Goal: Use online tool/utility: Use online tool/utility

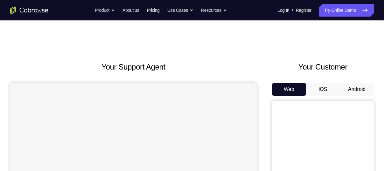
click at [357, 90] on button "Android" at bounding box center [357, 89] width 34 height 13
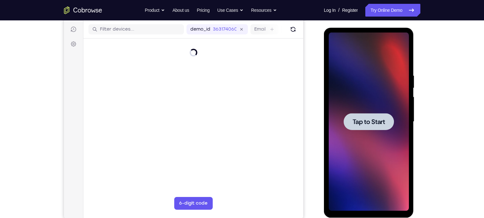
scroll to position [77, 0]
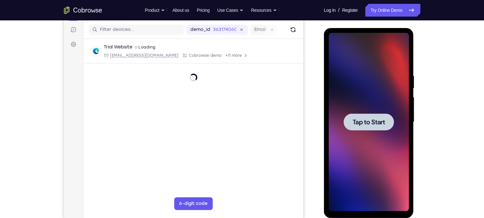
click at [372, 94] on div at bounding box center [369, 122] width 80 height 178
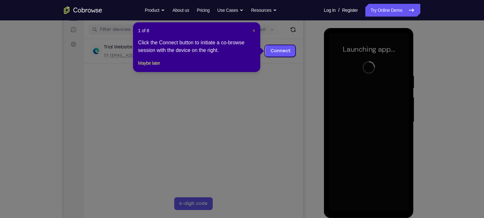
click at [254, 30] on span "×" at bounding box center [254, 30] width 3 height 5
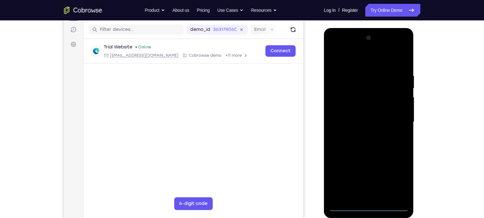
click at [368, 170] on div at bounding box center [369, 122] width 80 height 178
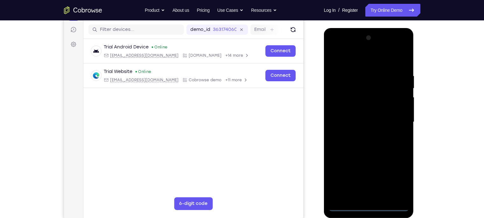
click at [384, 170] on div at bounding box center [369, 122] width 80 height 178
click at [347, 64] on div at bounding box center [369, 122] width 80 height 178
click at [384, 122] on div at bounding box center [369, 122] width 80 height 178
click at [360, 135] on div at bounding box center [369, 122] width 80 height 178
click at [351, 111] on div at bounding box center [369, 122] width 80 height 178
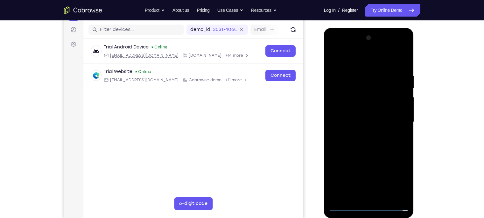
click at [351, 109] on div at bounding box center [369, 122] width 80 height 178
click at [364, 121] on div at bounding box center [369, 122] width 80 height 178
click at [384, 68] on div at bounding box center [369, 122] width 80 height 178
drag, startPoint x: 337, startPoint y: 61, endPoint x: 399, endPoint y: 58, distance: 62.1
click at [384, 58] on div at bounding box center [369, 122] width 80 height 178
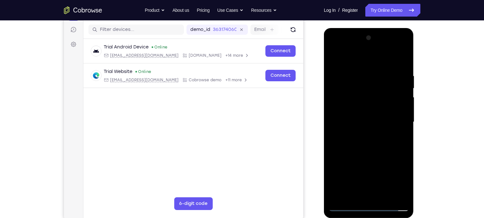
click at [384, 170] on div at bounding box center [369, 122] width 80 height 178
click at [361, 79] on div at bounding box center [369, 122] width 80 height 178
click at [384, 112] on div at bounding box center [369, 122] width 80 height 178
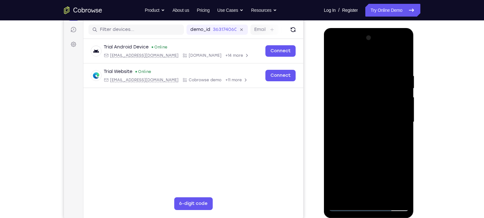
click at [384, 109] on div at bounding box center [369, 122] width 80 height 178
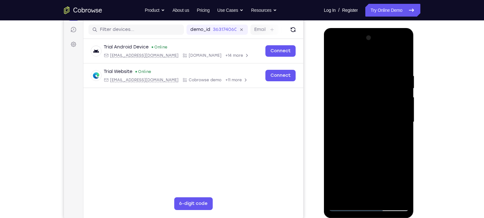
click at [384, 93] on div at bounding box center [369, 122] width 80 height 178
click at [384, 105] on div at bounding box center [369, 122] width 80 height 178
click at [384, 104] on div at bounding box center [369, 122] width 80 height 178
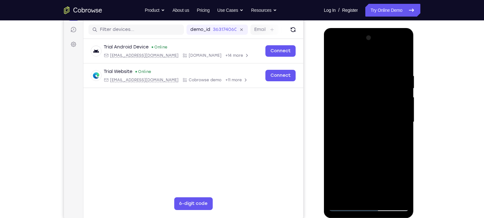
click at [384, 170] on div at bounding box center [369, 122] width 80 height 178
click at [369, 158] on div at bounding box center [369, 122] width 80 height 178
click at [357, 107] on div at bounding box center [369, 122] width 80 height 178
click at [332, 57] on div at bounding box center [369, 122] width 80 height 178
click at [334, 57] on div at bounding box center [369, 122] width 80 height 178
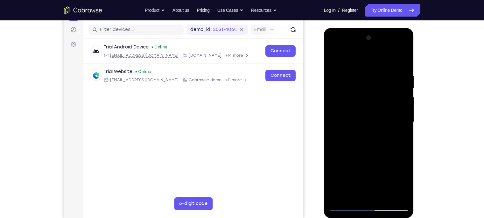
click at [361, 67] on div at bounding box center [369, 122] width 80 height 178
click at [384, 111] on div at bounding box center [369, 122] width 80 height 178
click at [359, 170] on div at bounding box center [369, 122] width 80 height 178
click at [367, 148] on div at bounding box center [369, 122] width 80 height 178
click at [364, 110] on div at bounding box center [369, 122] width 80 height 178
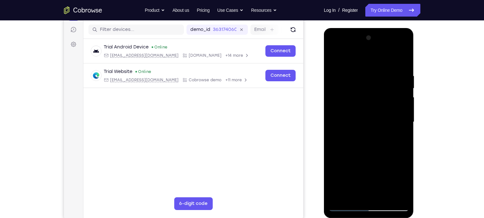
click at [381, 170] on div at bounding box center [369, 122] width 80 height 178
click at [358, 170] on div at bounding box center [369, 122] width 80 height 178
click at [354, 170] on div at bounding box center [369, 122] width 80 height 178
click at [384, 158] on div at bounding box center [369, 122] width 80 height 178
click at [355, 96] on div at bounding box center [369, 122] width 80 height 178
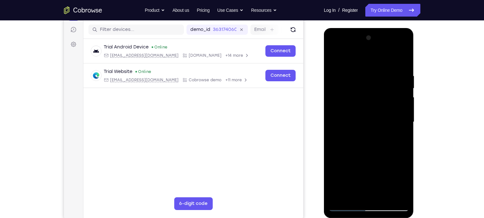
click at [382, 170] on div at bounding box center [369, 122] width 80 height 178
click at [336, 123] on div at bounding box center [369, 122] width 80 height 178
click at [336, 129] on div at bounding box center [369, 122] width 80 height 178
click at [356, 170] on div at bounding box center [369, 122] width 80 height 178
click at [365, 151] on div at bounding box center [369, 122] width 80 height 178
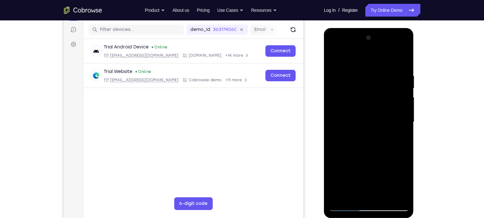
click at [384, 151] on div at bounding box center [369, 122] width 80 height 178
click at [378, 108] on div at bounding box center [369, 122] width 80 height 178
click at [381, 170] on div at bounding box center [369, 122] width 80 height 178
click at [384, 170] on div at bounding box center [369, 122] width 80 height 178
click at [384, 118] on div at bounding box center [369, 122] width 80 height 178
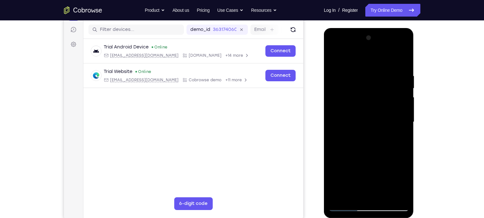
click at [384, 58] on div at bounding box center [369, 122] width 80 height 178
click at [383, 170] on div at bounding box center [369, 122] width 80 height 178
click at [351, 104] on div at bounding box center [369, 122] width 80 height 178
drag, startPoint x: 360, startPoint y: 136, endPoint x: 362, endPoint y: 94, distance: 41.4
click at [362, 94] on div at bounding box center [369, 122] width 80 height 178
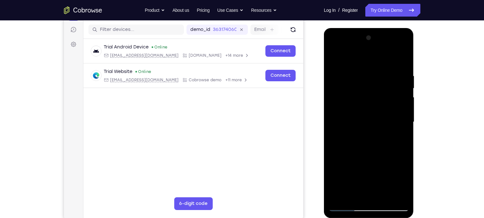
click at [333, 58] on div at bounding box center [369, 122] width 80 height 178
click at [356, 170] on div at bounding box center [369, 122] width 80 height 178
click at [344, 78] on div at bounding box center [369, 122] width 80 height 178
click at [333, 57] on div at bounding box center [369, 122] width 80 height 178
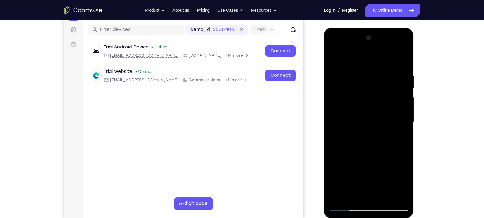
click at [345, 79] on div at bounding box center [369, 122] width 80 height 178
click at [335, 56] on div at bounding box center [369, 122] width 80 height 178
click at [371, 119] on div at bounding box center [369, 122] width 80 height 178
drag, startPoint x: 371, startPoint y: 109, endPoint x: 362, endPoint y: 192, distance: 83.2
click at [362, 170] on div at bounding box center [369, 122] width 80 height 178
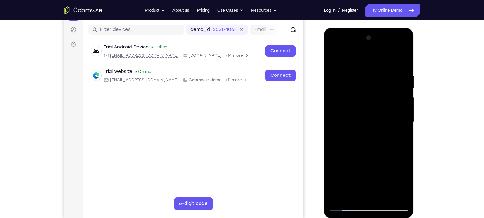
drag, startPoint x: 357, startPoint y: 96, endPoint x: 358, endPoint y: 154, distance: 57.9
click at [358, 154] on div at bounding box center [369, 122] width 80 height 178
click at [354, 170] on div at bounding box center [369, 122] width 80 height 178
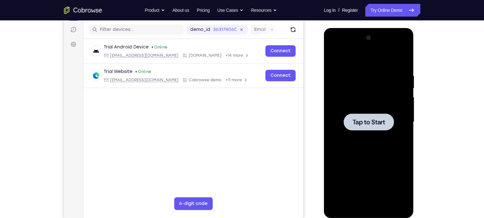
click at [353, 71] on div at bounding box center [369, 122] width 80 height 178
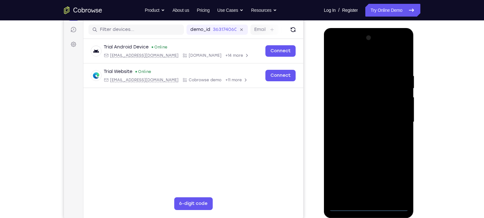
click at [369, 170] on div at bounding box center [369, 122] width 80 height 178
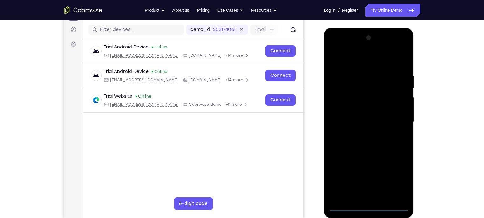
click at [384, 170] on div at bounding box center [369, 122] width 80 height 178
click at [344, 65] on div at bounding box center [369, 122] width 80 height 178
click at [384, 119] on div at bounding box center [369, 122] width 80 height 178
click at [360, 133] on div at bounding box center [369, 122] width 80 height 178
click at [359, 123] on div at bounding box center [369, 122] width 80 height 178
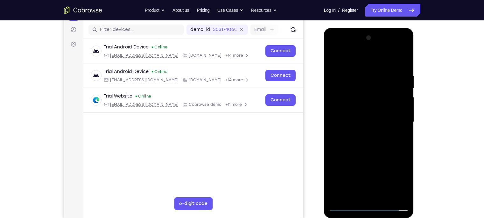
click at [358, 111] on div at bounding box center [369, 122] width 80 height 178
click at [363, 125] on div at bounding box center [369, 122] width 80 height 178
click at [384, 69] on div at bounding box center [369, 122] width 80 height 178
drag, startPoint x: 338, startPoint y: 61, endPoint x: 406, endPoint y: 59, distance: 67.8
click at [384, 59] on div at bounding box center [369, 122] width 80 height 178
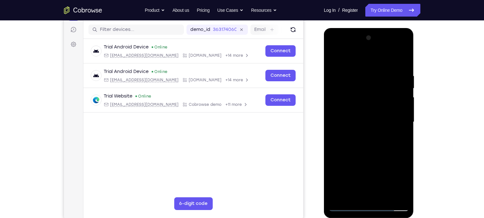
click at [384, 170] on div at bounding box center [369, 122] width 80 height 178
click at [361, 70] on div at bounding box center [369, 122] width 80 height 178
click at [384, 115] on div at bounding box center [369, 122] width 80 height 178
click at [383, 170] on div at bounding box center [369, 122] width 80 height 178
click at [367, 154] on div at bounding box center [369, 122] width 80 height 178
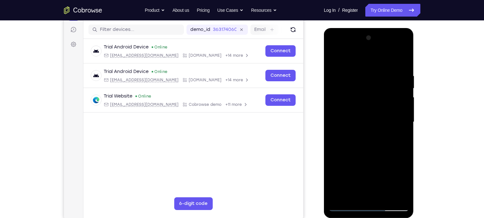
click at [357, 105] on div at bounding box center [369, 122] width 80 height 178
click at [333, 59] on div at bounding box center [369, 122] width 80 height 178
click at [384, 106] on div at bounding box center [369, 122] width 80 height 178
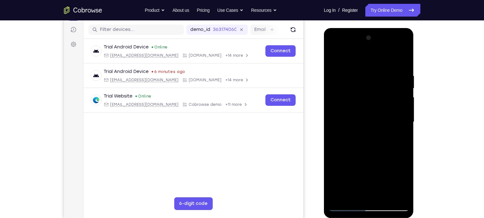
click at [339, 170] on div at bounding box center [369, 122] width 80 height 178
click at [350, 170] on div at bounding box center [369, 122] width 80 height 178
click at [367, 81] on div at bounding box center [369, 122] width 80 height 178
click at [384, 170] on div at bounding box center [369, 122] width 80 height 178
click at [335, 58] on div at bounding box center [369, 122] width 80 height 178
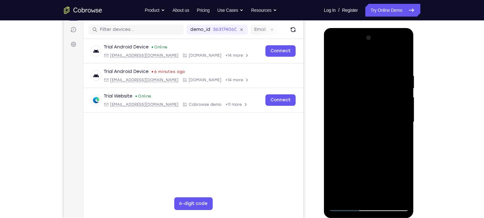
click at [351, 170] on div at bounding box center [369, 122] width 80 height 178
click at [373, 83] on div at bounding box center [369, 122] width 80 height 178
click at [350, 170] on div at bounding box center [369, 122] width 80 height 178
drag, startPoint x: 390, startPoint y: 188, endPoint x: 350, endPoint y: 187, distance: 39.5
click at [350, 170] on div at bounding box center [369, 122] width 80 height 178
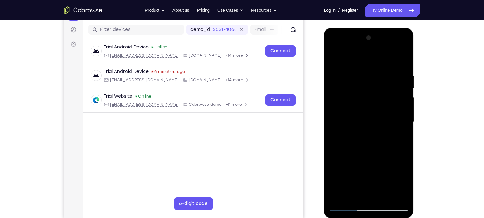
drag, startPoint x: 392, startPoint y: 186, endPoint x: 352, endPoint y: 187, distance: 39.5
click at [352, 170] on div at bounding box center [369, 122] width 80 height 178
click at [337, 57] on div at bounding box center [369, 122] width 80 height 178
click at [384, 170] on div at bounding box center [369, 122] width 80 height 178
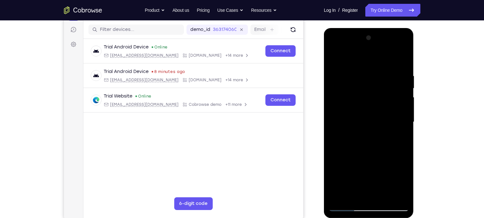
click at [353, 109] on div at bounding box center [369, 122] width 80 height 178
click at [344, 57] on div at bounding box center [369, 122] width 80 height 178
click at [339, 170] on div at bounding box center [369, 122] width 80 height 178
click at [384, 117] on div at bounding box center [369, 122] width 80 height 178
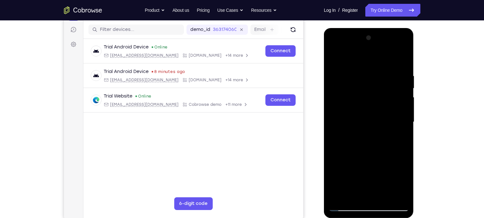
click at [384, 117] on div at bounding box center [369, 122] width 80 height 178
click at [384, 170] on div at bounding box center [369, 122] width 80 height 178
click at [335, 55] on div at bounding box center [369, 122] width 80 height 178
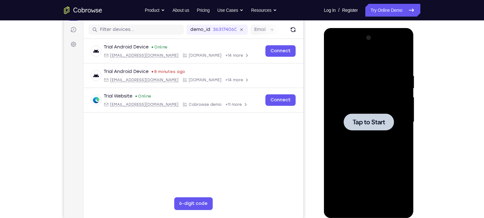
click at [364, 100] on div at bounding box center [369, 122] width 80 height 178
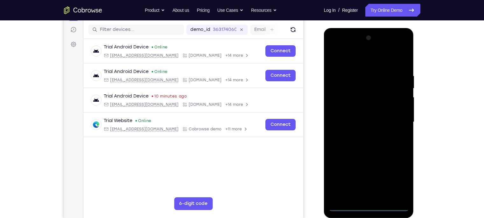
click at [368, 170] on div at bounding box center [369, 122] width 80 height 178
click at [384, 170] on div at bounding box center [369, 122] width 80 height 178
click at [348, 61] on div at bounding box center [369, 122] width 80 height 178
click at [384, 121] on div at bounding box center [369, 122] width 80 height 178
click at [362, 135] on div at bounding box center [369, 122] width 80 height 178
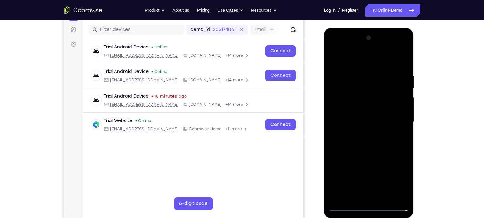
click at [356, 112] on div at bounding box center [369, 122] width 80 height 178
click at [356, 109] on div at bounding box center [369, 122] width 80 height 178
click at [364, 121] on div at bounding box center [369, 122] width 80 height 178
click at [384, 68] on div at bounding box center [369, 122] width 80 height 178
drag, startPoint x: 342, startPoint y: 60, endPoint x: 403, endPoint y: 57, distance: 60.9
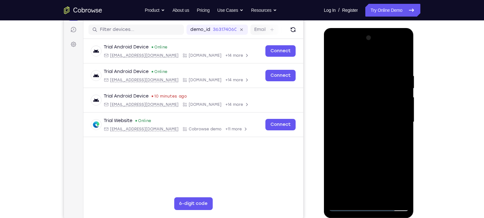
click at [384, 57] on div at bounding box center [369, 122] width 80 height 178
click at [384, 170] on div at bounding box center [369, 122] width 80 height 178
click at [382, 170] on div at bounding box center [369, 122] width 80 height 178
click at [368, 155] on div at bounding box center [369, 122] width 80 height 178
click at [364, 101] on div at bounding box center [369, 122] width 80 height 178
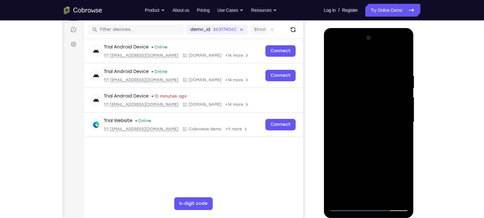
click at [334, 58] on div at bounding box center [369, 122] width 80 height 178
click at [370, 170] on div at bounding box center [369, 122] width 80 height 178
drag, startPoint x: 358, startPoint y: 138, endPoint x: 360, endPoint y: 99, distance: 38.5
click at [360, 99] on div at bounding box center [369, 122] width 80 height 178
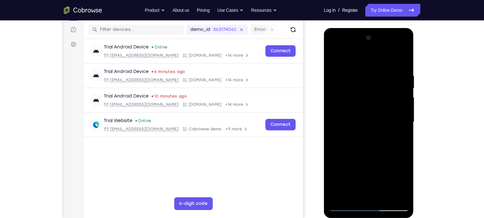
drag, startPoint x: 367, startPoint y: 152, endPoint x: 372, endPoint y: 72, distance: 80.0
click at [372, 72] on div at bounding box center [369, 122] width 80 height 178
drag, startPoint x: 359, startPoint y: 147, endPoint x: 364, endPoint y: 63, distance: 84.2
click at [364, 63] on div at bounding box center [369, 122] width 80 height 178
drag, startPoint x: 364, startPoint y: 163, endPoint x: 372, endPoint y: 64, distance: 99.6
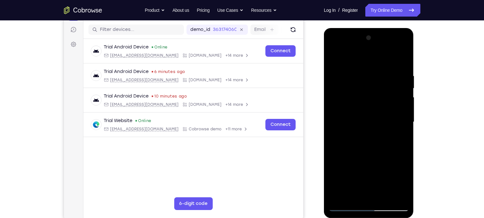
click at [372, 64] on div at bounding box center [369, 122] width 80 height 178
click at [384, 139] on div at bounding box center [369, 122] width 80 height 178
click at [384, 164] on div at bounding box center [369, 122] width 80 height 178
drag, startPoint x: 382, startPoint y: 190, endPoint x: 339, endPoint y: 185, distance: 43.5
click at [339, 170] on div at bounding box center [369, 122] width 80 height 178
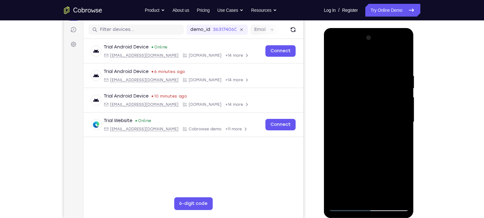
drag, startPoint x: 390, startPoint y: 190, endPoint x: 356, endPoint y: 184, distance: 34.0
click at [356, 170] on div at bounding box center [369, 122] width 80 height 178
click at [334, 60] on div at bounding box center [369, 122] width 80 height 178
drag, startPoint x: 364, startPoint y: 142, endPoint x: 355, endPoint y: 59, distance: 83.6
click at [355, 59] on div at bounding box center [369, 122] width 80 height 178
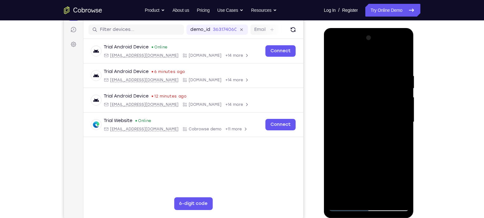
click at [384, 170] on div at bounding box center [369, 122] width 80 height 178
click at [359, 106] on div at bounding box center [369, 122] width 80 height 178
click at [370, 152] on div at bounding box center [369, 122] width 80 height 178
click at [332, 58] on div at bounding box center [369, 122] width 80 height 178
click at [365, 106] on div at bounding box center [369, 122] width 80 height 178
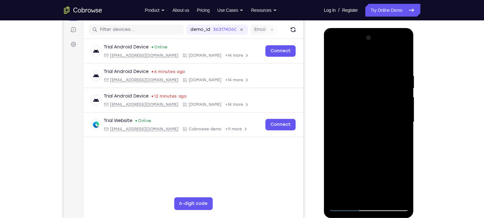
click at [348, 58] on div at bounding box center [369, 122] width 80 height 178
click at [332, 57] on div at bounding box center [369, 122] width 80 height 178
click at [334, 60] on div at bounding box center [369, 122] width 80 height 178
click at [362, 107] on div at bounding box center [369, 122] width 80 height 178
click at [384, 137] on div at bounding box center [369, 122] width 80 height 178
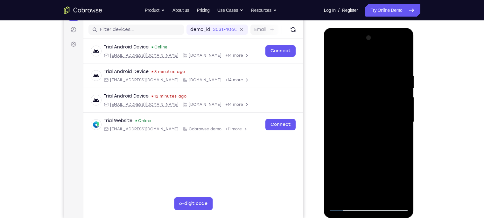
click at [333, 59] on div at bounding box center [369, 122] width 80 height 178
drag, startPoint x: 368, startPoint y: 79, endPoint x: 359, endPoint y: 130, distance: 51.7
click at [359, 130] on div at bounding box center [369, 122] width 80 height 178
click at [338, 170] on div at bounding box center [369, 122] width 80 height 178
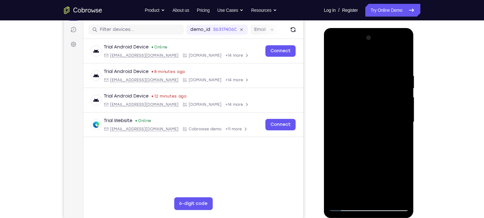
click at [340, 170] on div at bounding box center [369, 122] width 80 height 178
click at [384, 170] on div at bounding box center [369, 122] width 80 height 178
click at [358, 103] on div at bounding box center [369, 122] width 80 height 178
click at [334, 60] on div at bounding box center [369, 122] width 80 height 178
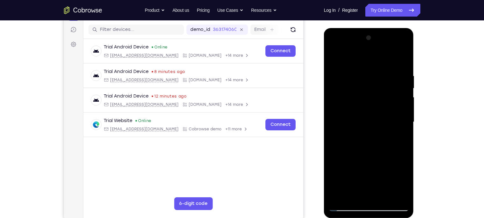
click at [376, 105] on div at bounding box center [369, 122] width 80 height 178
click at [334, 61] on div at bounding box center [369, 122] width 80 height 178
click at [334, 59] on div at bounding box center [369, 122] width 80 height 178
click at [354, 170] on div at bounding box center [369, 122] width 80 height 178
click at [374, 81] on div at bounding box center [369, 122] width 80 height 178
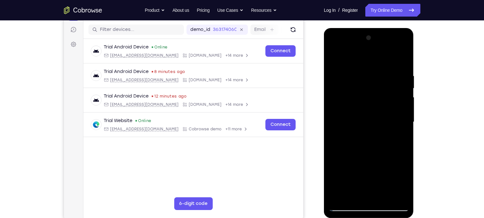
click at [334, 56] on div at bounding box center [369, 122] width 80 height 178
click at [347, 150] on div at bounding box center [369, 122] width 80 height 178
click at [384, 170] on div at bounding box center [369, 122] width 80 height 178
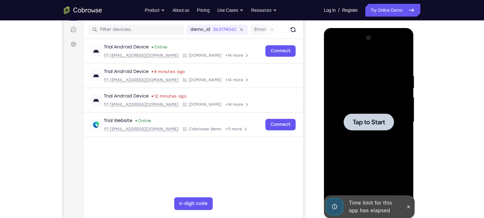
click at [362, 87] on div at bounding box center [369, 122] width 80 height 178
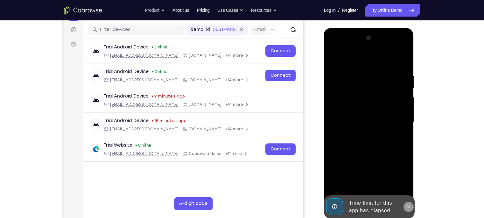
click at [384, 170] on icon at bounding box center [408, 206] width 3 height 3
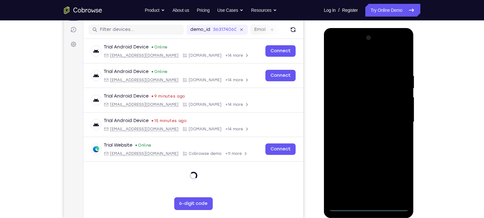
click at [369, 170] on div at bounding box center [369, 122] width 80 height 178
click at [384, 170] on div at bounding box center [369, 122] width 80 height 178
click at [350, 63] on div at bounding box center [369, 122] width 80 height 178
click at [384, 119] on div at bounding box center [369, 122] width 80 height 178
click at [377, 170] on div at bounding box center [369, 122] width 80 height 178
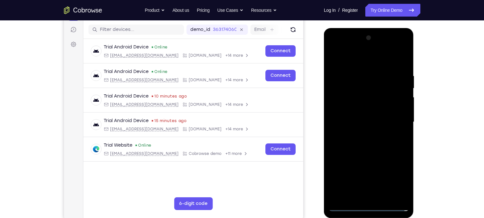
click at [352, 117] on div at bounding box center [369, 122] width 80 height 178
click at [351, 109] on div at bounding box center [369, 122] width 80 height 178
click at [358, 124] on div at bounding box center [369, 122] width 80 height 178
click at [384, 68] on div at bounding box center [369, 122] width 80 height 178
drag, startPoint x: 347, startPoint y: 61, endPoint x: 411, endPoint y: 60, distance: 64.3
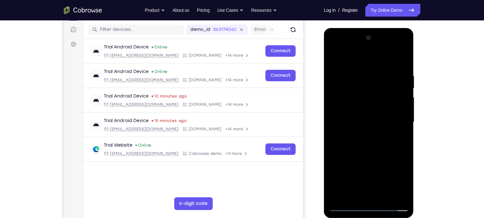
click at [384, 60] on div at bounding box center [369, 123] width 90 height 190
click at [384, 170] on div at bounding box center [369, 122] width 80 height 178
click at [358, 67] on div at bounding box center [369, 122] width 80 height 178
click at [384, 113] on div at bounding box center [369, 122] width 80 height 178
click at [384, 170] on div at bounding box center [369, 122] width 80 height 178
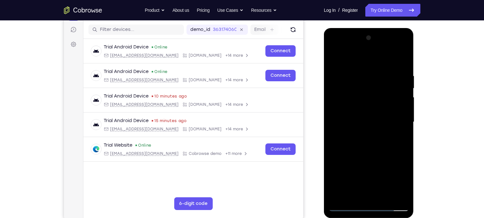
click at [373, 156] on div at bounding box center [369, 122] width 80 height 178
click at [368, 108] on div at bounding box center [369, 122] width 80 height 178
click at [357, 107] on div at bounding box center [369, 122] width 80 height 178
click at [347, 170] on div at bounding box center [369, 122] width 80 height 178
click at [371, 147] on div at bounding box center [369, 122] width 80 height 178
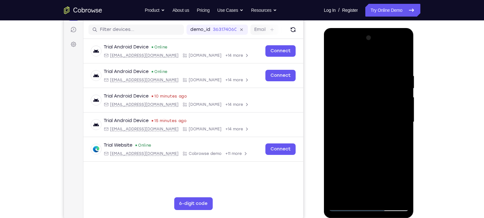
click at [334, 57] on div at bounding box center [369, 122] width 80 height 178
click at [383, 170] on div at bounding box center [369, 122] width 80 height 178
click at [361, 103] on div at bounding box center [369, 122] width 80 height 178
click at [336, 63] on div at bounding box center [369, 122] width 80 height 178
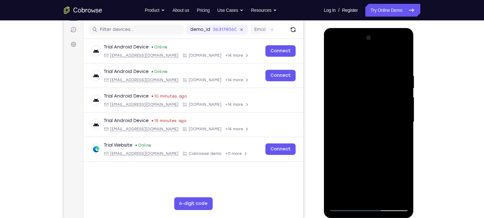
click at [332, 56] on div at bounding box center [369, 122] width 80 height 178
click at [383, 170] on div at bounding box center [369, 122] width 80 height 178
click at [354, 104] on div at bounding box center [369, 122] width 80 height 178
click at [357, 170] on div at bounding box center [369, 122] width 80 height 178
click at [384, 151] on div at bounding box center [369, 122] width 80 height 178
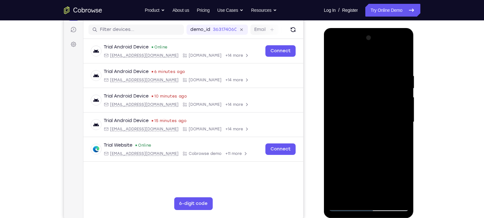
click at [336, 60] on div at bounding box center [369, 122] width 80 height 178
click at [357, 106] on div at bounding box center [369, 122] width 80 height 178
click at [335, 60] on div at bounding box center [369, 122] width 80 height 178
click at [368, 170] on div at bounding box center [369, 122] width 80 height 178
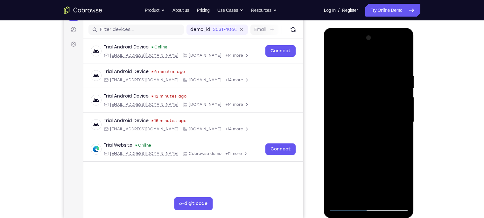
drag, startPoint x: 374, startPoint y: 157, endPoint x: 374, endPoint y: 81, distance: 76.1
click at [374, 81] on div at bounding box center [369, 122] width 80 height 178
drag, startPoint x: 362, startPoint y: 83, endPoint x: 370, endPoint y: 156, distance: 74.0
click at [370, 156] on div at bounding box center [369, 122] width 80 height 178
drag, startPoint x: 371, startPoint y: 165, endPoint x: 374, endPoint y: 92, distance: 73.3
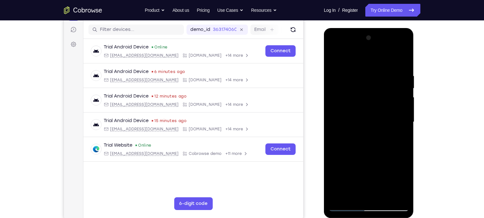
click at [374, 92] on div at bounding box center [369, 122] width 80 height 178
drag, startPoint x: 366, startPoint y: 131, endPoint x: 369, endPoint y: 85, distance: 45.6
click at [369, 85] on div at bounding box center [369, 122] width 80 height 178
drag, startPoint x: 368, startPoint y: 139, endPoint x: 367, endPoint y: 52, distance: 86.6
click at [367, 52] on div at bounding box center [369, 122] width 80 height 178
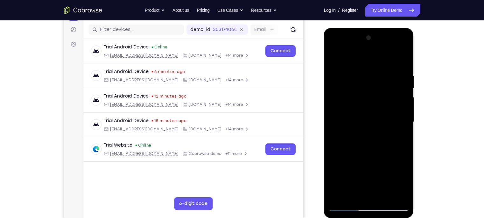
drag, startPoint x: 372, startPoint y: 128, endPoint x: 372, endPoint y: 66, distance: 61.7
click at [372, 66] on div at bounding box center [369, 122] width 80 height 178
drag, startPoint x: 372, startPoint y: 154, endPoint x: 387, endPoint y: 44, distance: 110.7
click at [384, 44] on div at bounding box center [369, 122] width 80 height 178
click at [383, 170] on div at bounding box center [369, 122] width 80 height 178
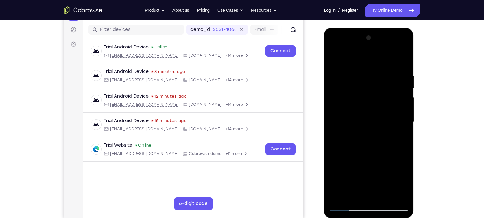
click at [347, 103] on div at bounding box center [369, 122] width 80 height 178
click at [333, 58] on div at bounding box center [369, 122] width 80 height 178
drag, startPoint x: 362, startPoint y: 84, endPoint x: 365, endPoint y: 161, distance: 77.4
click at [365, 161] on div at bounding box center [369, 122] width 80 height 178
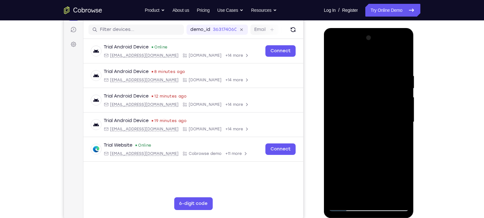
click at [384, 170] on div at bounding box center [369, 122] width 80 height 178
drag, startPoint x: 368, startPoint y: 88, endPoint x: 366, endPoint y: 189, distance: 101.2
click at [366, 170] on div at bounding box center [369, 122] width 80 height 178
click at [341, 170] on div at bounding box center [369, 122] width 80 height 178
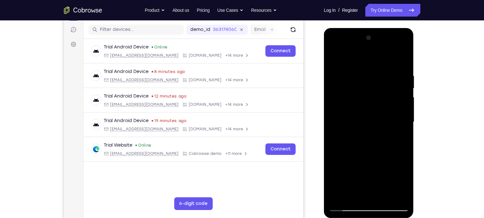
click at [384, 58] on div at bounding box center [369, 122] width 80 height 178
drag, startPoint x: 369, startPoint y: 177, endPoint x: 365, endPoint y: 183, distance: 7.7
click at [365, 170] on div at bounding box center [369, 122] width 80 height 178
click at [384, 170] on div at bounding box center [369, 122] width 80 height 178
drag, startPoint x: 370, startPoint y: 102, endPoint x: 360, endPoint y: 187, distance: 85.9
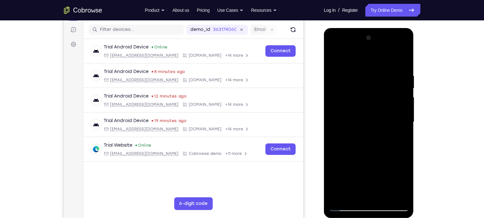
click at [360, 170] on div at bounding box center [369, 122] width 80 height 178
click at [359, 138] on div at bounding box center [369, 122] width 80 height 178
click at [371, 137] on div at bounding box center [369, 122] width 80 height 178
drag, startPoint x: 370, startPoint y: 172, endPoint x: 372, endPoint y: 112, distance: 60.2
click at [372, 112] on div at bounding box center [369, 122] width 80 height 178
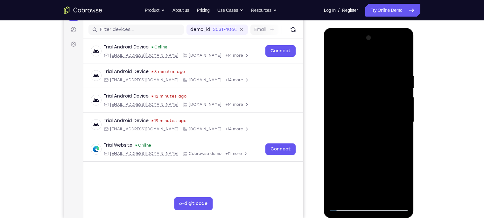
drag, startPoint x: 372, startPoint y: 165, endPoint x: 371, endPoint y: 123, distance: 41.7
click at [371, 123] on div at bounding box center [369, 122] width 80 height 178
drag, startPoint x: 372, startPoint y: 172, endPoint x: 368, endPoint y: 151, distance: 21.4
click at [368, 151] on div at bounding box center [369, 122] width 80 height 178
click at [340, 170] on div at bounding box center [369, 122] width 80 height 178
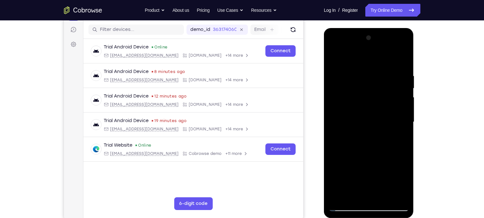
click at [384, 59] on div at bounding box center [369, 122] width 80 height 178
drag, startPoint x: 367, startPoint y: 173, endPoint x: 371, endPoint y: 169, distance: 5.9
click at [371, 169] on div at bounding box center [369, 122] width 80 height 178
click at [384, 170] on div at bounding box center [369, 122] width 80 height 178
click at [334, 57] on div at bounding box center [369, 122] width 80 height 178
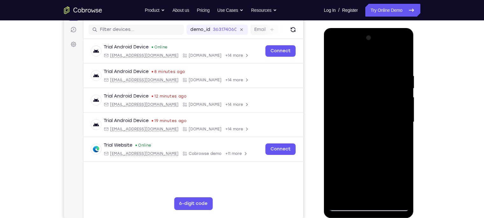
click at [384, 170] on div at bounding box center [369, 122] width 80 height 178
drag, startPoint x: 370, startPoint y: 85, endPoint x: 385, endPoint y: 205, distance: 120.3
click at [384, 170] on div at bounding box center [369, 122] width 80 height 178
click at [336, 170] on div at bounding box center [369, 122] width 80 height 178
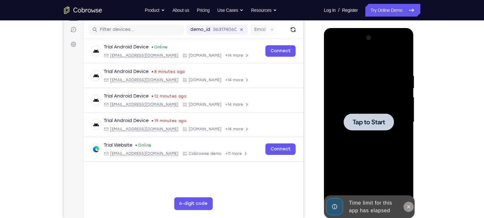
click at [384, 170] on button at bounding box center [409, 206] width 10 height 10
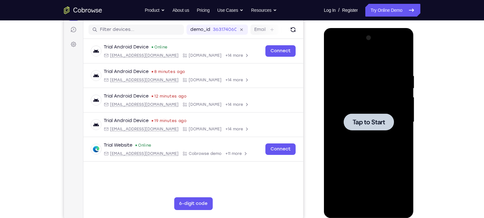
click at [358, 68] on div at bounding box center [369, 122] width 80 height 178
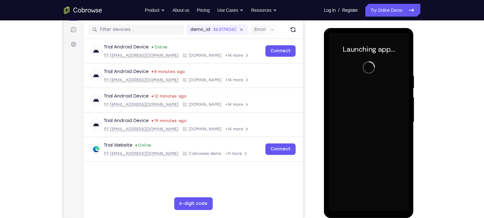
click at [369, 170] on div at bounding box center [369, 122] width 80 height 178
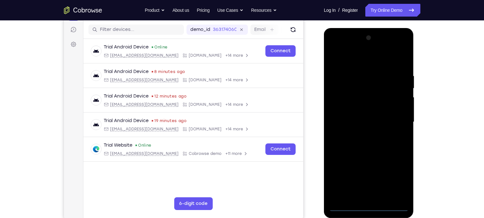
click at [369, 170] on div at bounding box center [369, 122] width 80 height 178
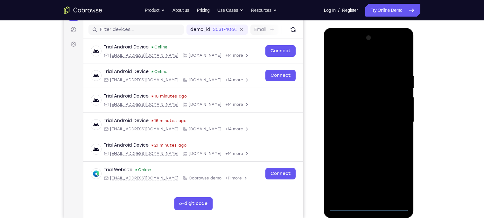
click at [384, 170] on div at bounding box center [369, 122] width 80 height 178
click at [341, 60] on div at bounding box center [369, 122] width 80 height 178
click at [384, 116] on div at bounding box center [369, 122] width 80 height 178
click at [360, 133] on div at bounding box center [369, 122] width 80 height 178
click at [361, 113] on div at bounding box center [369, 122] width 80 height 178
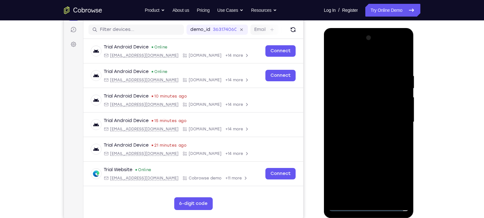
click at [361, 112] on div at bounding box center [369, 122] width 80 height 178
click at [364, 122] on div at bounding box center [369, 122] width 80 height 178
click at [384, 67] on div at bounding box center [369, 122] width 80 height 178
drag, startPoint x: 344, startPoint y: 61, endPoint x: 422, endPoint y: 61, distance: 78.3
click at [384, 61] on html "Online web based iOS Simulators and Android Emulators. Run iPhone, iPad, Mobile…" at bounding box center [369, 123] width 91 height 191
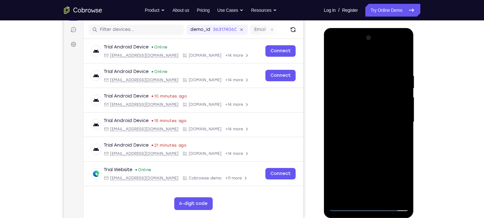
click at [384, 170] on div at bounding box center [369, 122] width 80 height 178
click at [372, 156] on div at bounding box center [369, 122] width 80 height 178
click at [345, 109] on div at bounding box center [369, 122] width 80 height 178
click at [334, 133] on div at bounding box center [369, 122] width 80 height 178
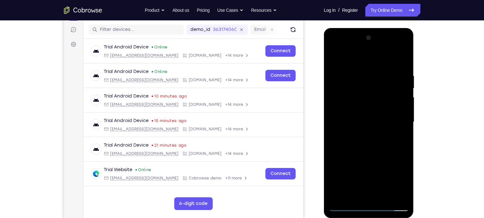
click at [384, 134] on div at bounding box center [369, 122] width 80 height 178
click at [384, 170] on div at bounding box center [369, 122] width 80 height 178
drag, startPoint x: 364, startPoint y: 72, endPoint x: 364, endPoint y: 160, distance: 88.2
click at [364, 160] on div at bounding box center [369, 122] width 80 height 178
drag, startPoint x: 362, startPoint y: 77, endPoint x: 351, endPoint y: 172, distance: 94.8
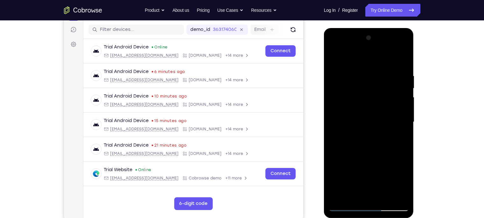
click at [351, 170] on div at bounding box center [369, 122] width 80 height 178
drag, startPoint x: 363, startPoint y: 88, endPoint x: 354, endPoint y: 184, distance: 95.5
click at [354, 170] on div at bounding box center [369, 122] width 80 height 178
click at [340, 170] on div at bounding box center [369, 122] width 80 height 178
click at [362, 71] on div at bounding box center [369, 122] width 80 height 178
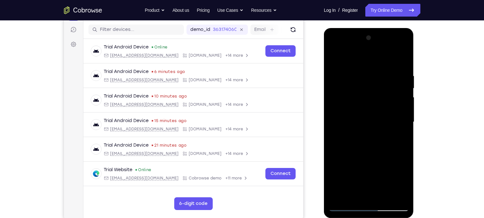
click at [384, 60] on div at bounding box center [369, 122] width 80 height 178
click at [382, 170] on div at bounding box center [369, 122] width 80 height 178
click at [358, 105] on div at bounding box center [369, 122] width 80 height 178
click at [335, 58] on div at bounding box center [369, 122] width 80 height 178
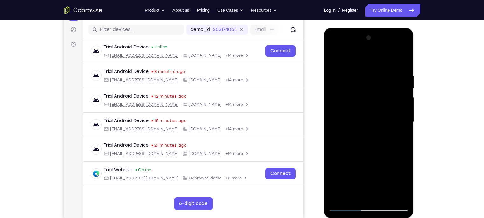
click at [383, 170] on div at bounding box center [369, 122] width 80 height 178
click at [361, 106] on div at bounding box center [369, 122] width 80 height 178
click at [359, 170] on div at bounding box center [369, 122] width 80 height 178
click at [333, 60] on div at bounding box center [369, 122] width 80 height 178
click at [358, 105] on div at bounding box center [369, 122] width 80 height 178
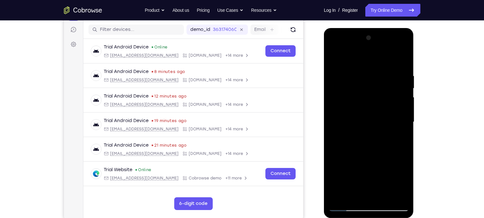
click at [368, 154] on div at bounding box center [369, 122] width 80 height 178
click at [384, 150] on div at bounding box center [369, 122] width 80 height 178
click at [384, 137] on div at bounding box center [369, 122] width 80 height 178
click at [334, 58] on div at bounding box center [369, 122] width 80 height 178
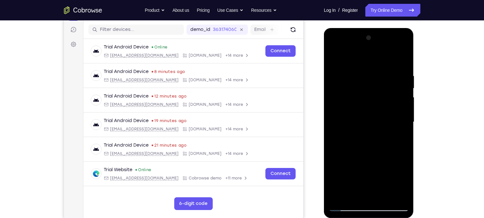
click at [383, 170] on div at bounding box center [369, 122] width 80 height 178
click at [352, 102] on div at bounding box center [369, 122] width 80 height 178
click at [333, 58] on div at bounding box center [369, 122] width 80 height 178
click at [368, 170] on div at bounding box center [369, 122] width 80 height 178
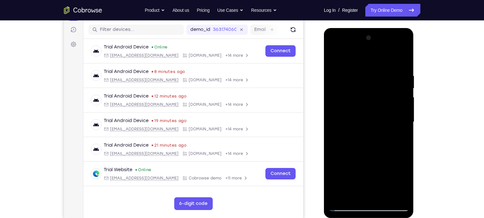
drag, startPoint x: 364, startPoint y: 150, endPoint x: 371, endPoint y: 68, distance: 82.1
click at [371, 68] on div at bounding box center [369, 122] width 80 height 178
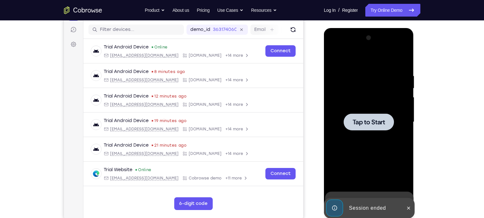
click at [357, 102] on div at bounding box center [369, 122] width 80 height 178
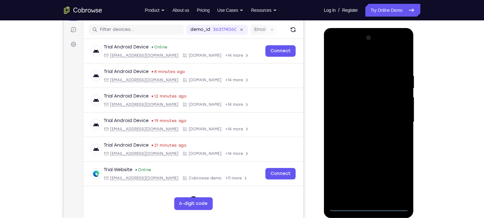
click at [368, 170] on div at bounding box center [369, 122] width 80 height 178
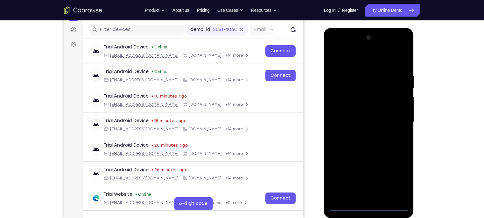
click at [384, 170] on div at bounding box center [369, 122] width 80 height 178
click at [361, 62] on div at bounding box center [369, 122] width 80 height 178
click at [384, 120] on div at bounding box center [369, 122] width 80 height 178
click at [362, 135] on div at bounding box center [369, 122] width 80 height 178
click at [354, 117] on div at bounding box center [369, 122] width 80 height 178
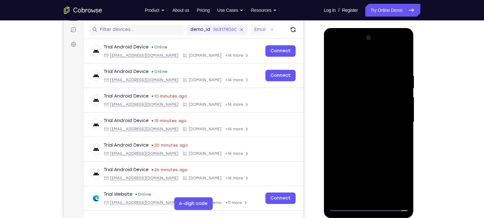
click at [366, 112] on div at bounding box center [369, 122] width 80 height 178
click at [369, 121] on div at bounding box center [369, 122] width 80 height 178
click at [384, 68] on div at bounding box center [369, 122] width 80 height 178
click at [384, 170] on div at bounding box center [369, 122] width 80 height 178
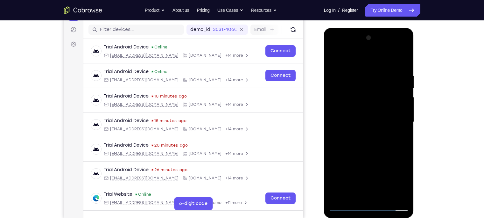
click at [368, 155] on div at bounding box center [369, 122] width 80 height 178
click at [355, 102] on div at bounding box center [369, 122] width 80 height 178
drag, startPoint x: 343, startPoint y: 55, endPoint x: 405, endPoint y: 50, distance: 62.3
click at [384, 50] on div at bounding box center [369, 122] width 80 height 178
click at [337, 57] on div at bounding box center [369, 122] width 80 height 178
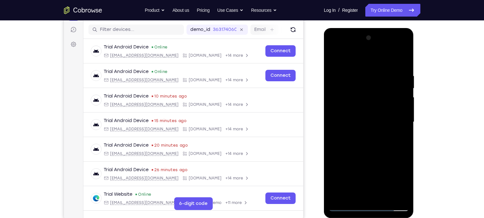
click at [361, 107] on div at bounding box center [369, 122] width 80 height 178
click at [355, 170] on div at bounding box center [369, 122] width 80 height 178
click at [369, 148] on div at bounding box center [369, 122] width 80 height 178
click at [384, 151] on div at bounding box center [369, 122] width 80 height 178
click at [384, 150] on div at bounding box center [369, 122] width 80 height 178
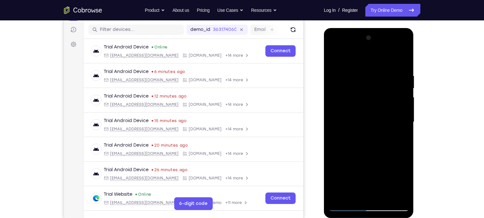
click at [384, 170] on div at bounding box center [369, 122] width 80 height 178
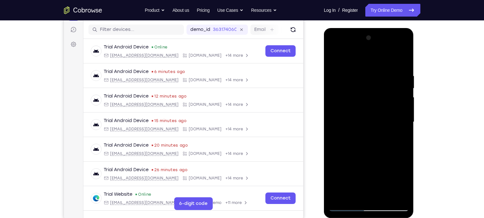
click at [364, 149] on div at bounding box center [369, 122] width 80 height 178
click at [366, 149] on div at bounding box center [369, 122] width 80 height 178
click at [368, 151] on div at bounding box center [369, 122] width 80 height 178
click at [384, 136] on div at bounding box center [369, 122] width 80 height 178
click at [333, 58] on div at bounding box center [369, 122] width 80 height 178
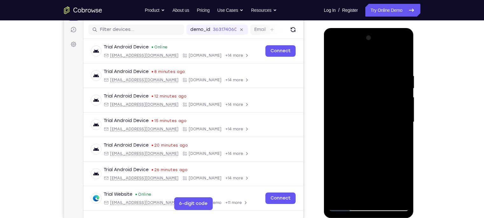
click at [333, 58] on div at bounding box center [369, 122] width 80 height 178
drag, startPoint x: 350, startPoint y: 137, endPoint x: 359, endPoint y: 226, distance: 89.9
click at [359, 170] on html "Online web based iOS Simulators and Android Emulators. Run iPhone, iPad, Mobile…" at bounding box center [369, 123] width 91 height 191
click at [384, 170] on div at bounding box center [369, 122] width 80 height 178
click at [360, 107] on div at bounding box center [369, 122] width 80 height 178
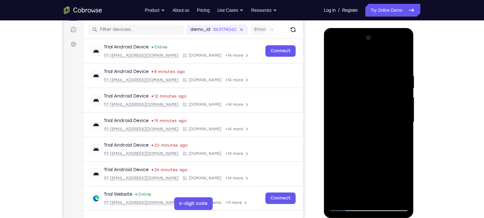
click at [333, 60] on div at bounding box center [369, 122] width 80 height 178
click at [363, 68] on div at bounding box center [369, 122] width 80 height 178
click at [384, 101] on div at bounding box center [369, 122] width 80 height 178
click at [384, 61] on div at bounding box center [369, 122] width 80 height 178
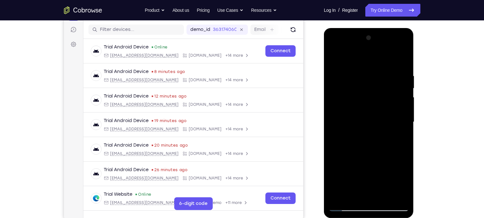
click at [382, 170] on div at bounding box center [369, 122] width 80 height 178
click at [353, 109] on div at bounding box center [369, 122] width 80 height 178
click at [334, 59] on div at bounding box center [369, 122] width 80 height 178
click at [362, 108] on div at bounding box center [369, 122] width 80 height 178
click at [335, 59] on div at bounding box center [369, 122] width 80 height 178
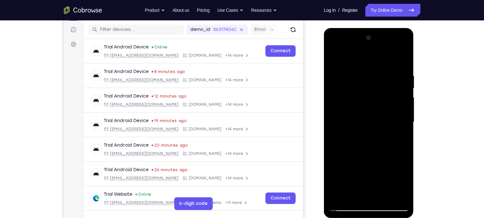
click at [335, 59] on div at bounding box center [369, 122] width 80 height 178
click at [352, 170] on div at bounding box center [369, 122] width 80 height 178
click at [372, 76] on div at bounding box center [369, 122] width 80 height 178
click at [334, 57] on div at bounding box center [369, 122] width 80 height 178
click at [372, 170] on div at bounding box center [369, 122] width 80 height 178
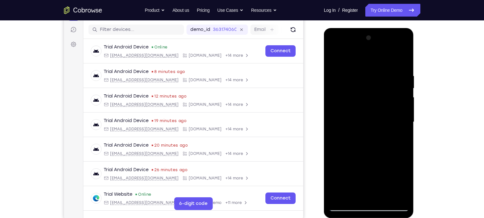
click at [384, 170] on div at bounding box center [369, 122] width 80 height 178
click at [357, 110] on div at bounding box center [369, 122] width 80 height 178
click at [332, 57] on div at bounding box center [369, 122] width 80 height 178
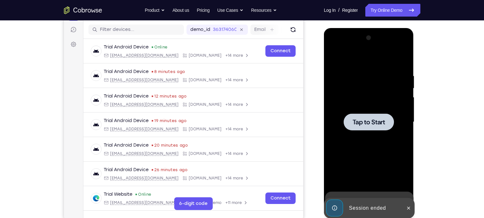
click at [363, 87] on div at bounding box center [369, 122] width 80 height 178
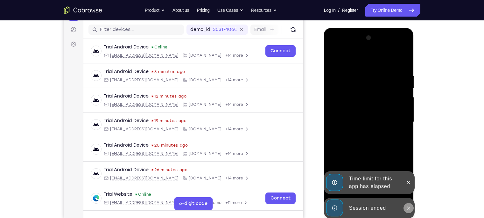
click at [384, 170] on button at bounding box center [409, 208] width 10 height 10
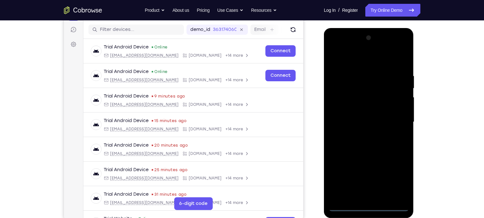
click at [369, 170] on div at bounding box center [369, 122] width 80 height 178
click at [384, 170] on div at bounding box center [369, 122] width 80 height 178
click at [350, 58] on div at bounding box center [369, 122] width 80 height 178
click at [384, 120] on div at bounding box center [369, 122] width 80 height 178
click at [361, 170] on div at bounding box center [369, 122] width 80 height 178
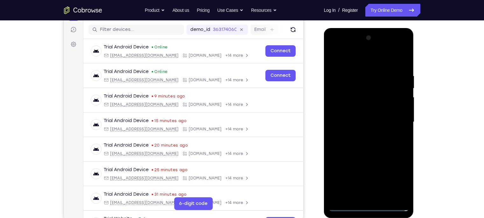
click at [362, 132] on div at bounding box center [369, 122] width 80 height 178
click at [359, 112] on div at bounding box center [369, 122] width 80 height 178
click at [359, 111] on div at bounding box center [369, 122] width 80 height 178
click at [365, 120] on div at bounding box center [369, 122] width 80 height 178
click at [384, 69] on div at bounding box center [369, 122] width 80 height 178
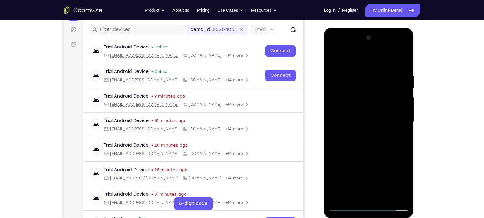
drag, startPoint x: 350, startPoint y: 63, endPoint x: 404, endPoint y: 53, distance: 54.3
click at [384, 53] on div at bounding box center [369, 122] width 80 height 178
click at [384, 170] on div at bounding box center [369, 122] width 80 height 178
click at [371, 159] on div at bounding box center [369, 122] width 80 height 178
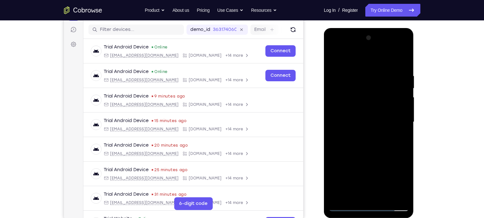
click at [360, 103] on div at bounding box center [369, 122] width 80 height 178
click at [333, 58] on div at bounding box center [369, 122] width 80 height 178
click at [364, 103] on div at bounding box center [369, 122] width 80 height 178
click at [334, 59] on div at bounding box center [369, 122] width 80 height 178
click at [384, 47] on div at bounding box center [369, 122] width 80 height 178
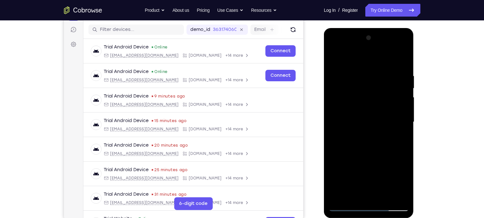
click at [336, 48] on div at bounding box center [369, 122] width 80 height 178
click at [359, 104] on div at bounding box center [369, 122] width 80 height 178
click at [371, 170] on div at bounding box center [369, 122] width 80 height 178
click at [344, 118] on div at bounding box center [369, 122] width 80 height 178
click at [366, 151] on div at bounding box center [369, 122] width 80 height 178
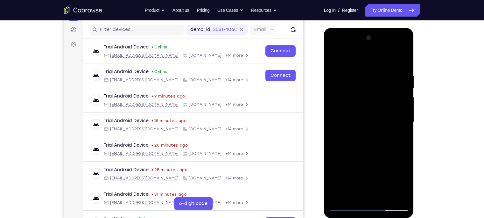
click at [354, 109] on div at bounding box center [369, 122] width 80 height 178
click at [360, 123] on div at bounding box center [369, 122] width 80 height 178
drag, startPoint x: 341, startPoint y: 59, endPoint x: 404, endPoint y: 53, distance: 63.7
click at [384, 53] on div at bounding box center [369, 122] width 80 height 178
drag, startPoint x: 368, startPoint y: 117, endPoint x: 372, endPoint y: 71, distance: 46.0
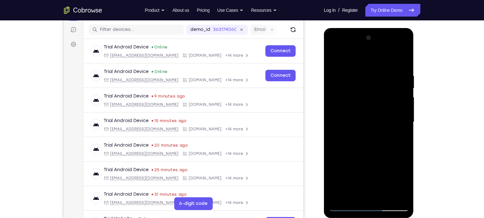
click at [372, 71] on div at bounding box center [369, 122] width 80 height 178
click at [379, 170] on div at bounding box center [369, 122] width 80 height 178
drag, startPoint x: 391, startPoint y: 172, endPoint x: 390, endPoint y: 126, distance: 45.5
click at [384, 126] on div at bounding box center [369, 122] width 80 height 178
drag, startPoint x: 386, startPoint y: 154, endPoint x: 384, endPoint y: 118, distance: 36.3
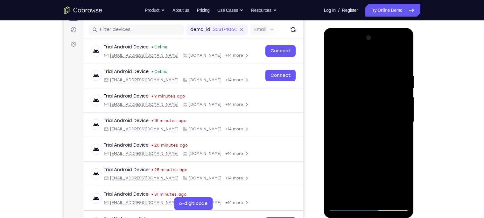
click at [384, 118] on div at bounding box center [369, 122] width 80 height 178
drag, startPoint x: 356, startPoint y: 99, endPoint x: 378, endPoint y: 98, distance: 22.3
click at [378, 98] on div at bounding box center [369, 122] width 80 height 178
click at [364, 96] on div at bounding box center [369, 122] width 80 height 178
drag, startPoint x: 361, startPoint y: 146, endPoint x: 368, endPoint y: 149, distance: 7.7
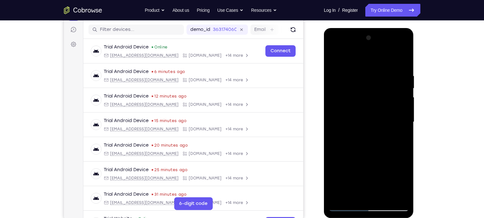
click at [368, 149] on div at bounding box center [369, 122] width 80 height 178
click at [384, 59] on div at bounding box center [369, 122] width 80 height 178
click at [382, 104] on div at bounding box center [369, 122] width 80 height 178
click at [384, 105] on div at bounding box center [369, 122] width 80 height 178
click at [384, 68] on div at bounding box center [369, 122] width 80 height 178
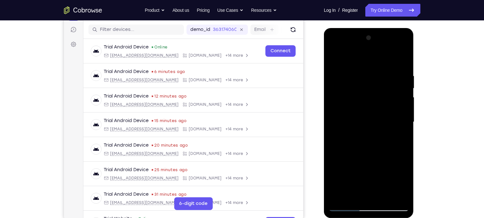
click at [384, 56] on div at bounding box center [369, 122] width 80 height 178
click at [382, 69] on div at bounding box center [369, 122] width 80 height 178
click at [384, 48] on div at bounding box center [369, 122] width 80 height 178
click at [358, 60] on div at bounding box center [369, 122] width 80 height 178
click at [355, 104] on div at bounding box center [369, 122] width 80 height 178
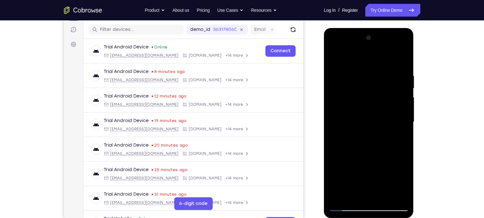
click at [332, 60] on div at bounding box center [369, 122] width 80 height 178
click at [384, 46] on div at bounding box center [369, 122] width 80 height 178
click at [354, 74] on div at bounding box center [369, 122] width 80 height 178
click at [384, 48] on div at bounding box center [369, 122] width 80 height 178
click at [357, 75] on div at bounding box center [369, 122] width 80 height 178
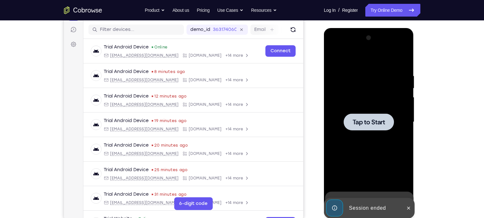
click at [357, 75] on div at bounding box center [369, 122] width 80 height 178
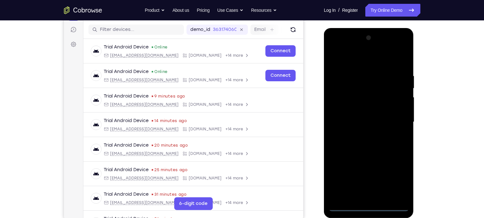
click at [369, 170] on div at bounding box center [369, 123] width 90 height 190
click at [368, 170] on div at bounding box center [369, 122] width 80 height 178
click at [384, 170] on div at bounding box center [369, 122] width 80 height 178
click at [353, 63] on div at bounding box center [369, 122] width 80 height 178
click at [384, 120] on div at bounding box center [369, 122] width 80 height 178
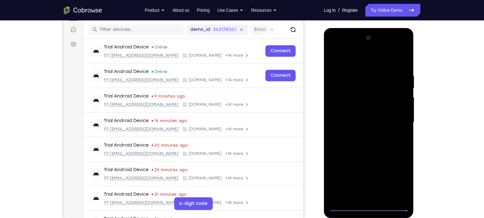
click at [363, 170] on div at bounding box center [369, 122] width 80 height 178
click at [363, 134] on div at bounding box center [369, 122] width 80 height 178
click at [356, 116] on div at bounding box center [369, 122] width 80 height 178
click at [356, 109] on div at bounding box center [369, 122] width 80 height 178
click at [361, 120] on div at bounding box center [369, 122] width 80 height 178
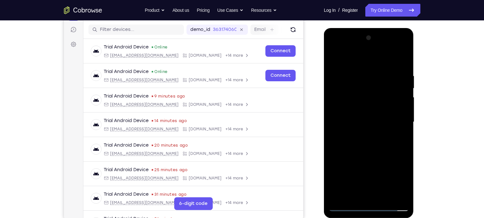
click at [384, 67] on div at bounding box center [369, 122] width 80 height 178
drag, startPoint x: 333, startPoint y: 65, endPoint x: 403, endPoint y: 62, distance: 69.8
click at [384, 62] on div at bounding box center [369, 122] width 80 height 178
click at [384, 170] on div at bounding box center [369, 122] width 80 height 178
click at [383, 170] on div at bounding box center [369, 122] width 80 height 178
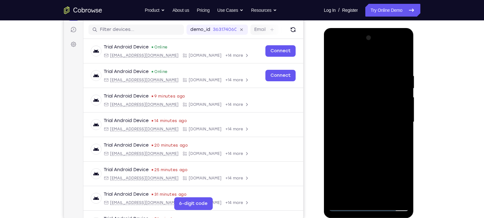
click at [376, 155] on div at bounding box center [369, 122] width 80 height 178
click at [361, 107] on div at bounding box center [369, 122] width 80 height 178
click at [333, 58] on div at bounding box center [369, 122] width 80 height 178
click at [384, 170] on div at bounding box center [369, 122] width 80 height 178
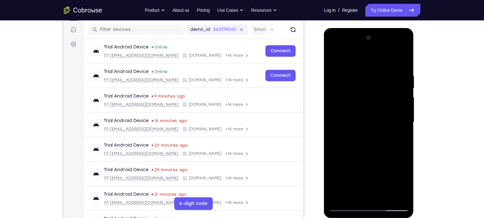
click at [358, 104] on div at bounding box center [369, 122] width 80 height 178
click at [334, 58] on div at bounding box center [369, 122] width 80 height 178
click at [353, 106] on div at bounding box center [369, 122] width 80 height 178
click at [351, 105] on div at bounding box center [369, 122] width 80 height 178
click at [334, 60] on div at bounding box center [369, 122] width 80 height 178
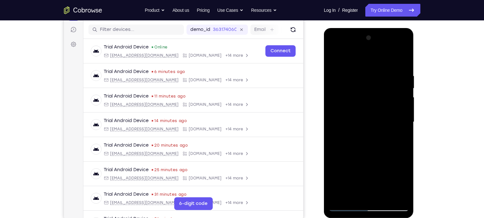
click at [355, 103] on div at bounding box center [369, 122] width 80 height 178
click at [334, 57] on div at bounding box center [369, 122] width 80 height 178
click at [361, 105] on div at bounding box center [369, 122] width 80 height 178
click at [334, 59] on div at bounding box center [369, 122] width 80 height 178
click at [336, 58] on div at bounding box center [369, 122] width 80 height 178
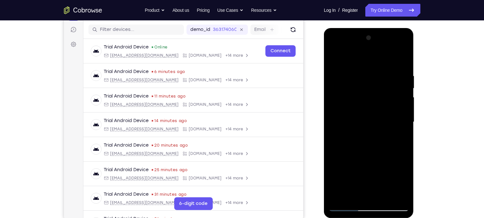
click at [369, 170] on div at bounding box center [369, 122] width 80 height 178
click at [384, 166] on div at bounding box center [369, 122] width 80 height 178
click at [384, 86] on div at bounding box center [369, 122] width 80 height 178
click at [361, 85] on div at bounding box center [369, 122] width 80 height 178
click at [345, 87] on div at bounding box center [369, 122] width 80 height 178
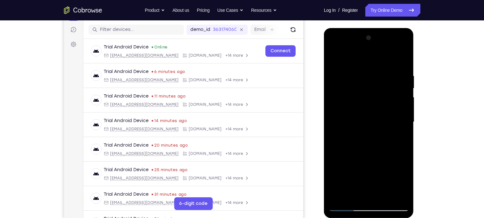
click at [384, 112] on div at bounding box center [369, 122] width 80 height 178
click at [367, 113] on div at bounding box center [369, 122] width 80 height 178
click at [384, 142] on div at bounding box center [369, 122] width 80 height 178
click at [377, 170] on div at bounding box center [369, 122] width 80 height 178
click at [384, 170] on div at bounding box center [369, 122] width 80 height 178
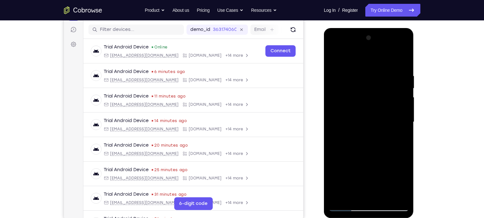
click at [361, 170] on div at bounding box center [369, 122] width 80 height 178
click at [334, 58] on div at bounding box center [369, 122] width 80 height 178
click at [384, 170] on div at bounding box center [369, 122] width 80 height 178
click at [336, 57] on div at bounding box center [369, 122] width 80 height 178
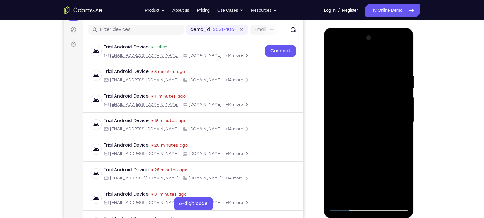
click at [370, 170] on div at bounding box center [369, 122] width 80 height 178
click at [384, 170] on div at bounding box center [369, 122] width 80 height 178
click at [363, 170] on div at bounding box center [369, 122] width 80 height 178
click at [332, 60] on div at bounding box center [369, 122] width 80 height 178
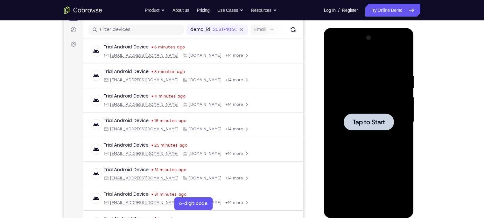
click at [352, 90] on div at bounding box center [369, 122] width 80 height 178
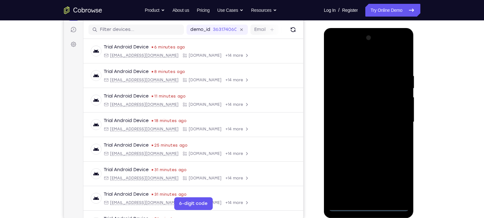
click at [373, 170] on div at bounding box center [369, 122] width 80 height 178
click at [384, 170] on div at bounding box center [369, 122] width 80 height 178
click at [355, 55] on div at bounding box center [369, 122] width 80 height 178
click at [384, 119] on div at bounding box center [369, 122] width 80 height 178
click at [361, 170] on div at bounding box center [369, 122] width 80 height 178
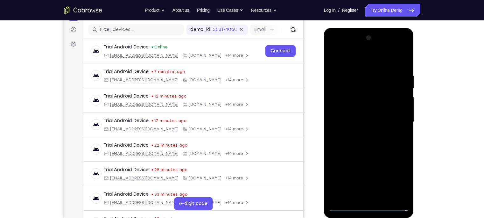
click at [361, 134] on div at bounding box center [369, 122] width 80 height 178
click at [355, 116] on div at bounding box center [369, 122] width 80 height 178
click at [355, 112] on div at bounding box center [369, 122] width 80 height 178
click at [364, 125] on div at bounding box center [369, 122] width 80 height 178
click at [384, 68] on div at bounding box center [369, 122] width 80 height 178
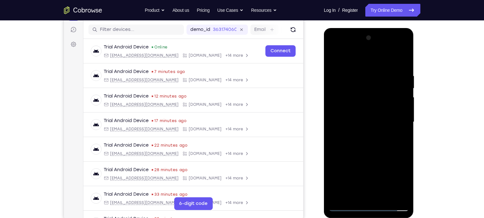
drag, startPoint x: 346, startPoint y: 53, endPoint x: 411, endPoint y: 68, distance: 65.9
click at [384, 68] on div at bounding box center [369, 123] width 90 height 190
click at [384, 170] on div at bounding box center [369, 122] width 80 height 178
click at [362, 76] on div at bounding box center [369, 122] width 80 height 178
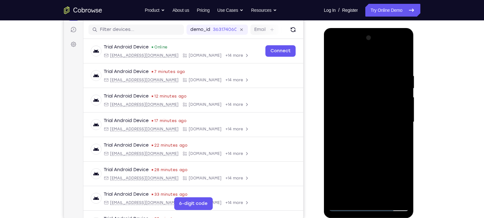
click at [384, 111] on div at bounding box center [369, 122] width 80 height 178
click at [383, 170] on div at bounding box center [369, 122] width 80 height 178
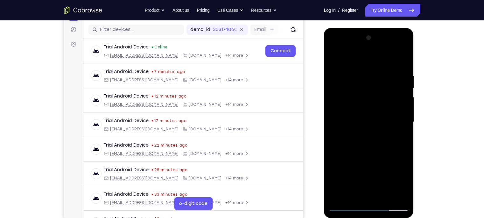
click at [367, 158] on div at bounding box center [369, 122] width 80 height 178
click at [348, 104] on div at bounding box center [369, 122] width 80 height 178
click at [351, 170] on div at bounding box center [369, 122] width 80 height 178
click at [384, 170] on div at bounding box center [369, 122] width 80 height 178
click at [369, 167] on div at bounding box center [369, 122] width 80 height 178
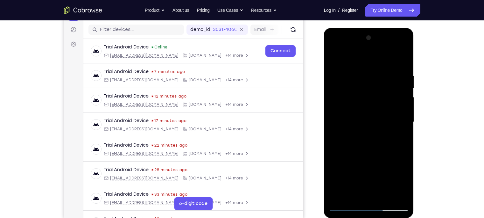
click at [384, 169] on div at bounding box center [369, 122] width 80 height 178
click at [370, 149] on div at bounding box center [369, 122] width 80 height 178
click at [384, 151] on div at bounding box center [369, 122] width 80 height 178
click at [384, 140] on div at bounding box center [369, 122] width 80 height 178
click at [334, 58] on div at bounding box center [369, 122] width 80 height 178
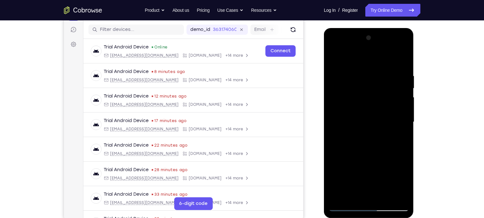
click at [362, 102] on div at bounding box center [369, 122] width 80 height 178
click at [336, 58] on div at bounding box center [369, 122] width 80 height 178
click at [355, 103] on div at bounding box center [369, 122] width 80 height 178
click at [333, 58] on div at bounding box center [369, 122] width 80 height 178
click at [359, 108] on div at bounding box center [369, 122] width 80 height 178
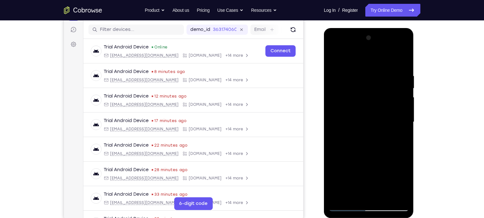
click at [333, 60] on div at bounding box center [369, 122] width 80 height 178
click at [384, 170] on div at bounding box center [369, 122] width 80 height 178
click at [355, 103] on div at bounding box center [369, 122] width 80 height 178
click at [334, 58] on div at bounding box center [369, 122] width 80 height 178
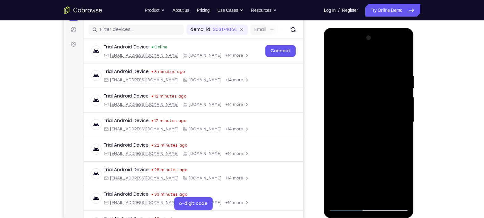
click at [334, 58] on div at bounding box center [369, 122] width 80 height 178
click at [384, 127] on div at bounding box center [369, 122] width 80 height 178
click at [338, 128] on div at bounding box center [369, 122] width 80 height 178
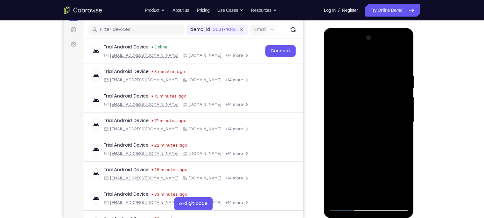
click at [335, 128] on div at bounding box center [369, 122] width 80 height 178
click at [384, 170] on div at bounding box center [369, 122] width 80 height 178
click at [359, 106] on div at bounding box center [369, 122] width 80 height 178
click at [333, 59] on div at bounding box center [369, 122] width 80 height 178
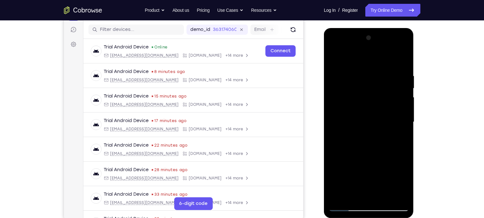
click at [333, 59] on div at bounding box center [369, 122] width 80 height 178
drag, startPoint x: 371, startPoint y: 74, endPoint x: 366, endPoint y: 183, distance: 109.6
click at [366, 170] on div at bounding box center [369, 122] width 80 height 178
drag, startPoint x: 369, startPoint y: 68, endPoint x: 362, endPoint y: 168, distance: 100.1
click at [362, 168] on div at bounding box center [369, 122] width 80 height 178
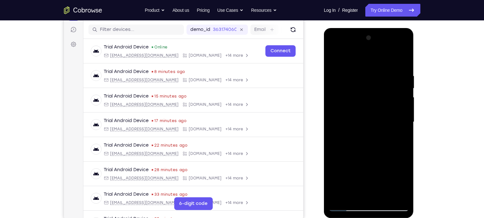
click at [361, 75] on div at bounding box center [369, 122] width 80 height 178
click at [384, 60] on div at bounding box center [369, 122] width 80 height 178
click at [383, 170] on div at bounding box center [369, 122] width 80 height 178
click at [351, 100] on div at bounding box center [369, 122] width 80 height 178
click at [369, 151] on div at bounding box center [369, 122] width 80 height 178
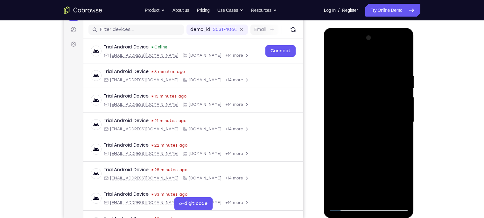
click at [333, 60] on div at bounding box center [369, 122] width 80 height 178
click at [336, 57] on div at bounding box center [369, 122] width 80 height 178
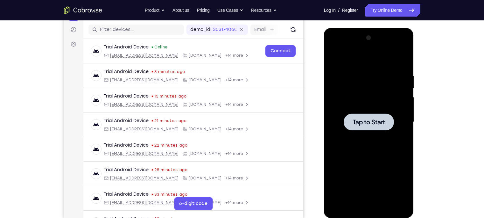
scroll to position [82, 0]
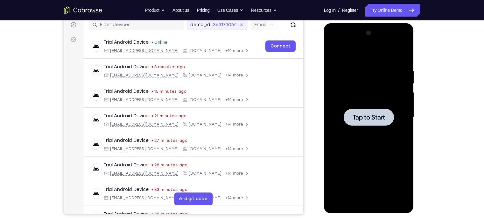
click at [370, 82] on div at bounding box center [369, 117] width 80 height 178
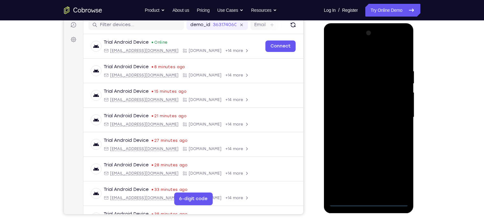
click at [370, 170] on div at bounding box center [369, 117] width 80 height 178
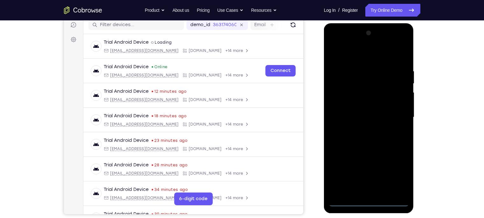
click at [384, 170] on div at bounding box center [369, 117] width 80 height 178
click at [344, 55] on div at bounding box center [369, 117] width 80 height 178
click at [384, 114] on div at bounding box center [369, 117] width 80 height 178
click at [363, 130] on div at bounding box center [369, 117] width 80 height 178
click at [356, 111] on div at bounding box center [369, 117] width 80 height 178
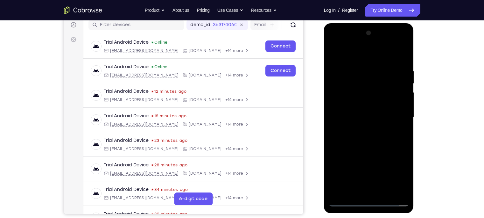
click at [356, 107] on div at bounding box center [369, 117] width 80 height 178
click at [361, 116] on div at bounding box center [369, 117] width 80 height 178
click at [384, 63] on div at bounding box center [369, 117] width 80 height 178
click at [384, 170] on div at bounding box center [369, 117] width 80 height 178
click at [382, 170] on div at bounding box center [369, 117] width 80 height 178
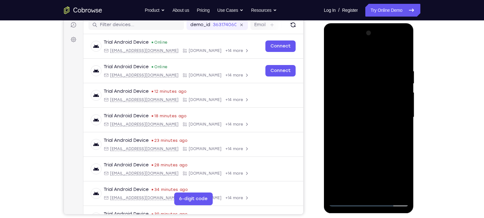
click at [376, 151] on div at bounding box center [369, 117] width 80 height 178
drag, startPoint x: 361, startPoint y: 182, endPoint x: 360, endPoint y: 174, distance: 8.0
click at [360, 170] on div at bounding box center [369, 117] width 80 height 178
click at [357, 170] on div at bounding box center [369, 117] width 80 height 178
drag, startPoint x: 347, startPoint y: 54, endPoint x: 395, endPoint y: 52, distance: 47.8
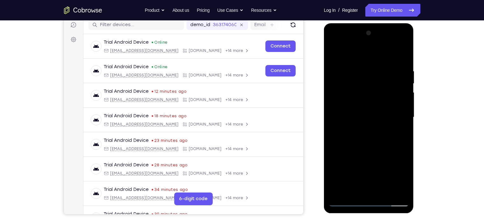
click at [384, 52] on div at bounding box center [369, 117] width 80 height 178
click at [334, 53] on div at bounding box center [369, 117] width 80 height 178
drag, startPoint x: 360, startPoint y: 105, endPoint x: 369, endPoint y: 152, distance: 48.1
click at [369, 152] on div at bounding box center [369, 117] width 80 height 178
click at [334, 51] on div at bounding box center [369, 117] width 80 height 178
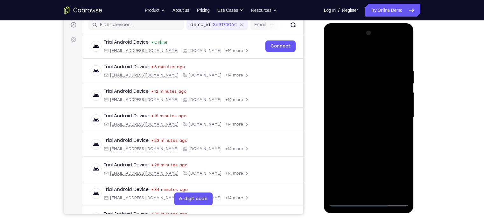
click at [360, 66] on div at bounding box center [369, 117] width 80 height 178
click at [384, 104] on div at bounding box center [369, 117] width 80 height 178
click at [384, 170] on div at bounding box center [369, 117] width 80 height 178
click at [355, 112] on div at bounding box center [369, 117] width 80 height 178
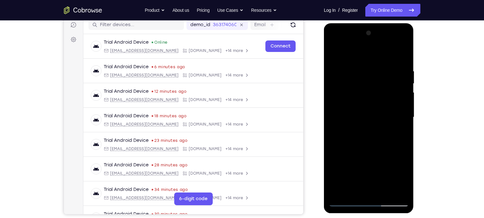
click at [333, 55] on div at bounding box center [369, 117] width 80 height 178
click at [356, 102] on div at bounding box center [369, 117] width 80 height 178
click at [332, 52] on div at bounding box center [369, 117] width 80 height 178
click at [362, 94] on div at bounding box center [369, 117] width 80 height 178
click at [334, 54] on div at bounding box center [369, 117] width 80 height 178
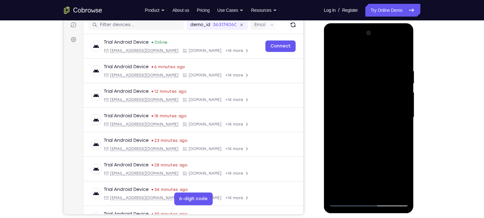
click at [334, 54] on div at bounding box center [369, 117] width 80 height 178
click at [354, 170] on div at bounding box center [369, 117] width 80 height 178
click at [336, 170] on div at bounding box center [369, 117] width 80 height 178
click at [384, 170] on div at bounding box center [369, 117] width 80 height 178
click at [354, 118] on div at bounding box center [369, 117] width 80 height 178
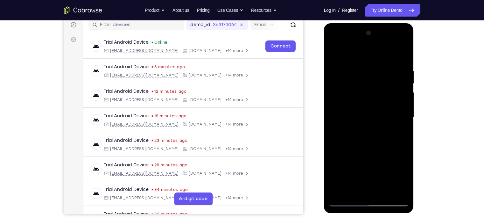
click at [333, 52] on div at bounding box center [369, 117] width 80 height 178
click at [356, 118] on div at bounding box center [369, 117] width 80 height 178
click at [332, 55] on div at bounding box center [369, 117] width 80 height 178
click at [334, 53] on div at bounding box center [369, 117] width 80 height 178
click at [384, 170] on div at bounding box center [369, 117] width 80 height 178
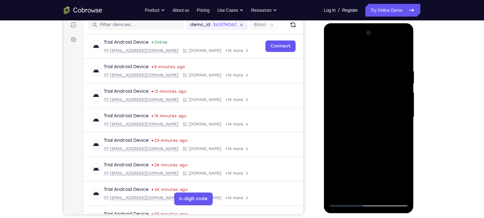
click at [358, 116] on div at bounding box center [369, 117] width 80 height 178
click at [332, 51] on div at bounding box center [369, 117] width 80 height 178
click at [351, 99] on div at bounding box center [369, 117] width 80 height 178
click at [352, 170] on div at bounding box center [369, 117] width 80 height 178
click at [370, 162] on div at bounding box center [369, 117] width 80 height 178
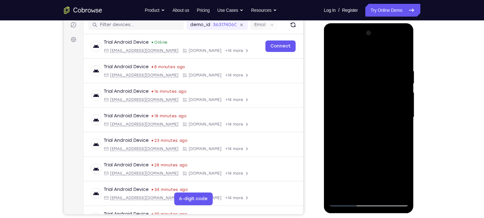
click at [384, 129] on div at bounding box center [369, 117] width 80 height 178
click at [334, 53] on div at bounding box center [369, 117] width 80 height 178
click at [350, 111] on div at bounding box center [369, 117] width 80 height 178
click at [333, 53] on div at bounding box center [369, 117] width 80 height 178
click at [365, 111] on div at bounding box center [369, 117] width 80 height 178
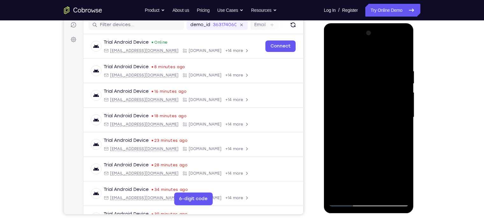
click at [334, 53] on div at bounding box center [369, 117] width 80 height 178
drag, startPoint x: 367, startPoint y: 76, endPoint x: 371, endPoint y: 171, distance: 94.9
click at [371, 170] on div at bounding box center [369, 117] width 80 height 178
click at [356, 69] on div at bounding box center [369, 117] width 80 height 178
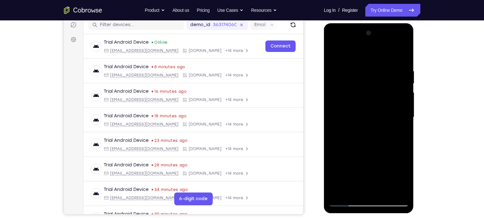
click at [384, 121] on div at bounding box center [369, 117] width 80 height 178
click at [332, 122] on div at bounding box center [369, 117] width 80 height 178
click at [366, 170] on div at bounding box center [369, 117] width 80 height 178
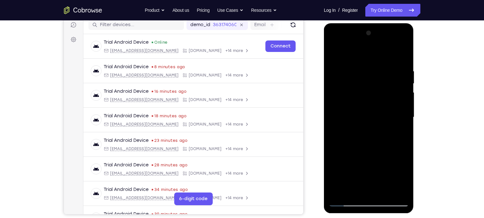
click at [384, 106] on div at bounding box center [369, 117] width 80 height 178
click at [384, 125] on div at bounding box center [369, 117] width 80 height 178
click at [384, 130] on div at bounding box center [369, 117] width 80 height 178
click at [367, 170] on div at bounding box center [369, 117] width 80 height 178
click at [365, 130] on div at bounding box center [369, 117] width 80 height 178
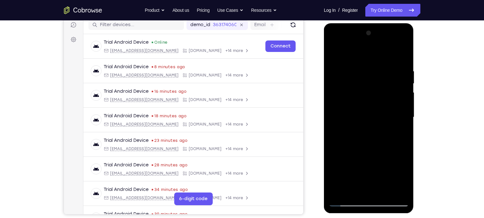
click at [381, 170] on div at bounding box center [369, 117] width 80 height 178
click at [384, 170] on div at bounding box center [369, 117] width 80 height 178
click at [384, 122] on div at bounding box center [369, 117] width 80 height 178
click at [384, 170] on div at bounding box center [369, 117] width 80 height 178
click at [356, 100] on div at bounding box center [369, 117] width 80 height 178
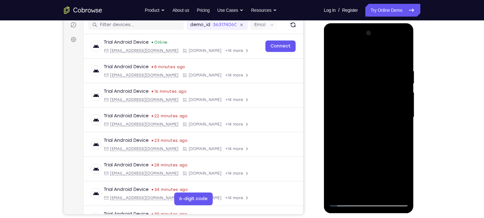
click at [349, 96] on div at bounding box center [369, 117] width 80 height 178
click at [332, 53] on div at bounding box center [369, 117] width 80 height 178
drag, startPoint x: 368, startPoint y: 84, endPoint x: 361, endPoint y: 183, distance: 99.9
click at [361, 170] on div at bounding box center [369, 117] width 80 height 178
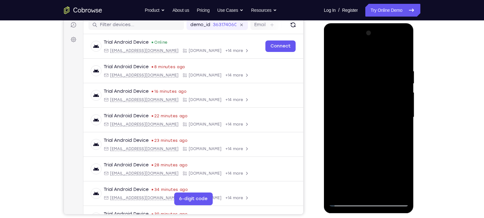
click at [360, 66] on div at bounding box center [369, 117] width 80 height 178
click at [384, 106] on div at bounding box center [369, 117] width 80 height 178
click at [384, 170] on div at bounding box center [369, 117] width 80 height 178
click at [348, 100] on div at bounding box center [369, 117] width 80 height 178
click at [333, 54] on div at bounding box center [369, 117] width 80 height 178
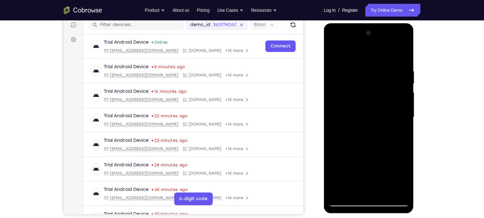
click at [373, 118] on div at bounding box center [369, 117] width 80 height 178
click at [334, 52] on div at bounding box center [369, 117] width 80 height 178
